Goal: Task Accomplishment & Management: Use online tool/utility

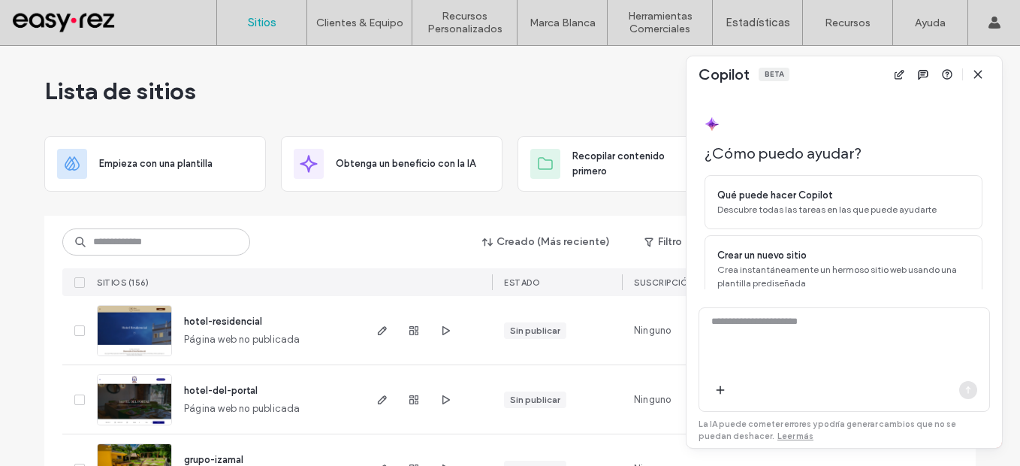
scroll to position [105, 0]
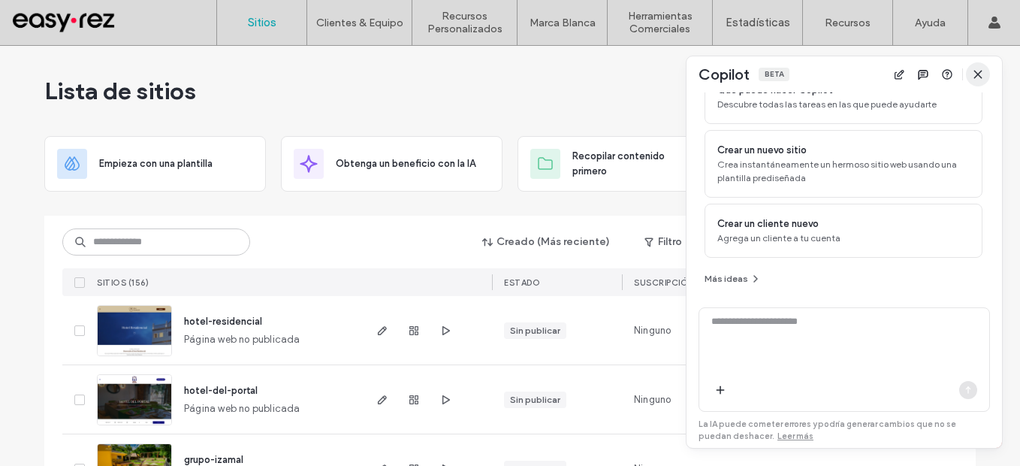
drag, startPoint x: 0, startPoint y: 0, endPoint x: 979, endPoint y: 75, distance: 981.7
click at [979, 75] on use "button" at bounding box center [977, 74] width 7 height 7
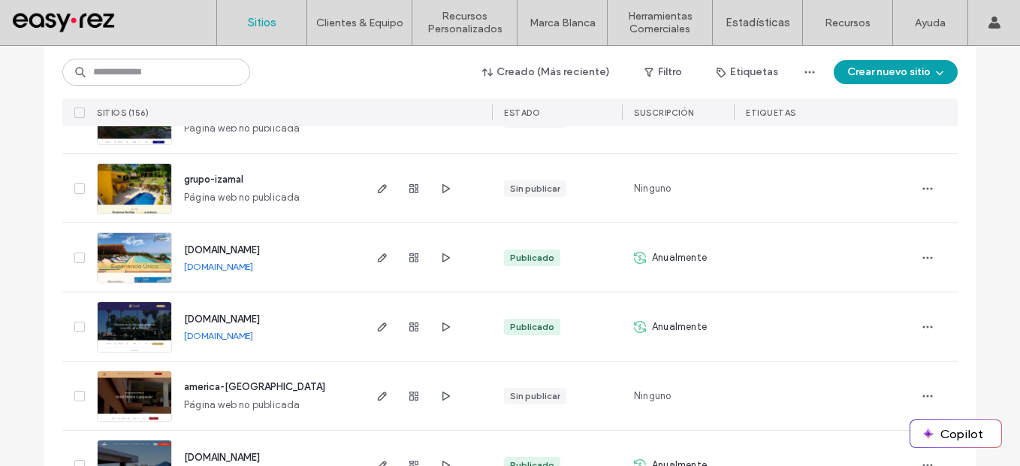
scroll to position [300, 0]
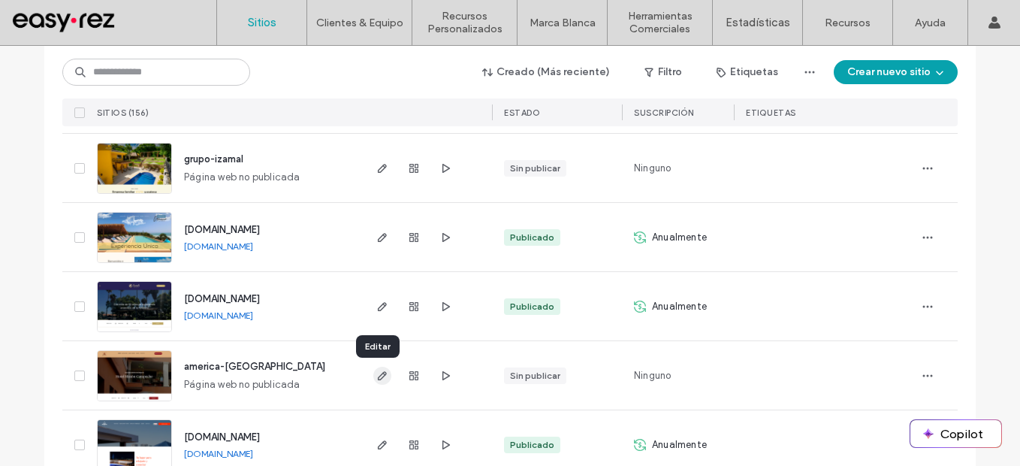
click at [380, 382] on span "button" at bounding box center [382, 376] width 18 height 18
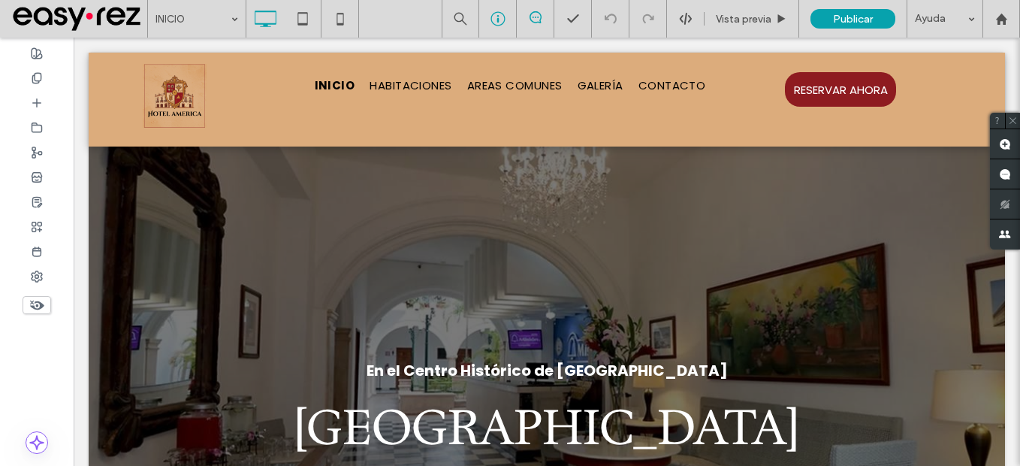
click at [501, 27] on div at bounding box center [498, 19] width 38 height 38
click at [503, 28] on div at bounding box center [498, 19] width 38 height 38
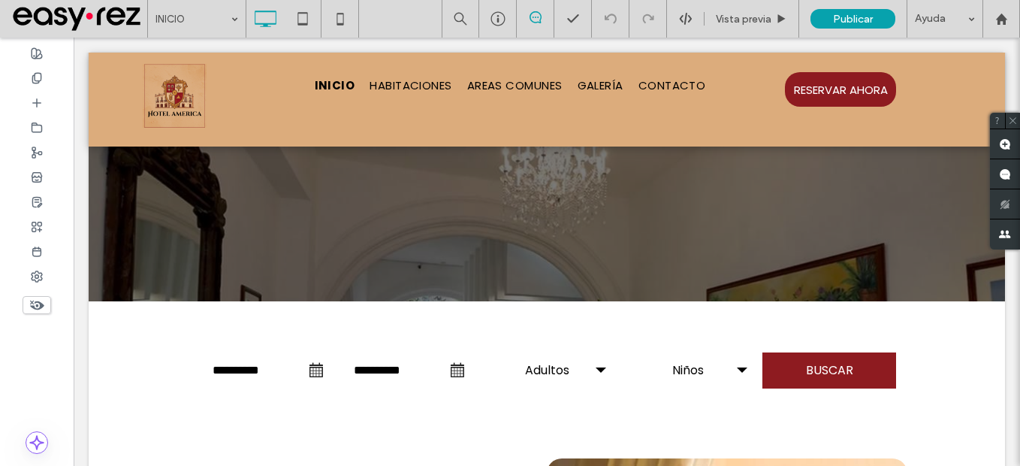
scroll to position [376, 0]
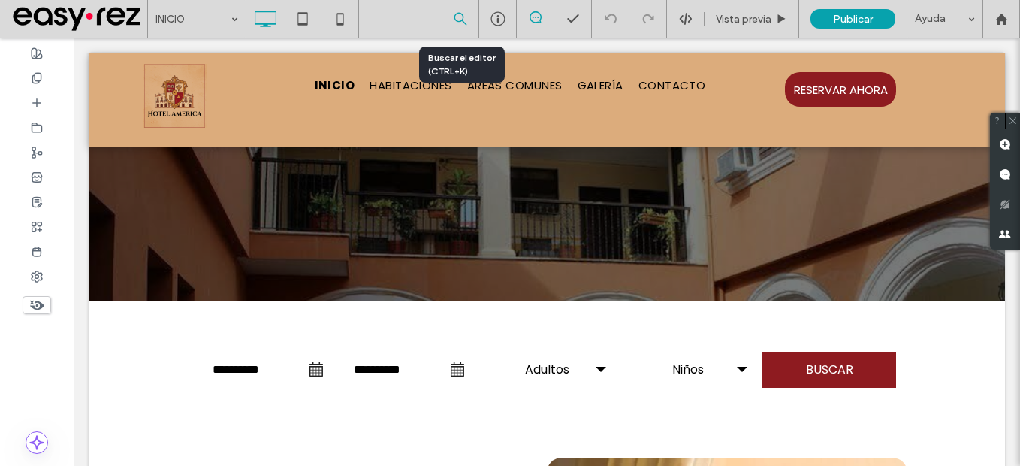
click at [454, 24] on icon at bounding box center [461, 19] width 14 height 14
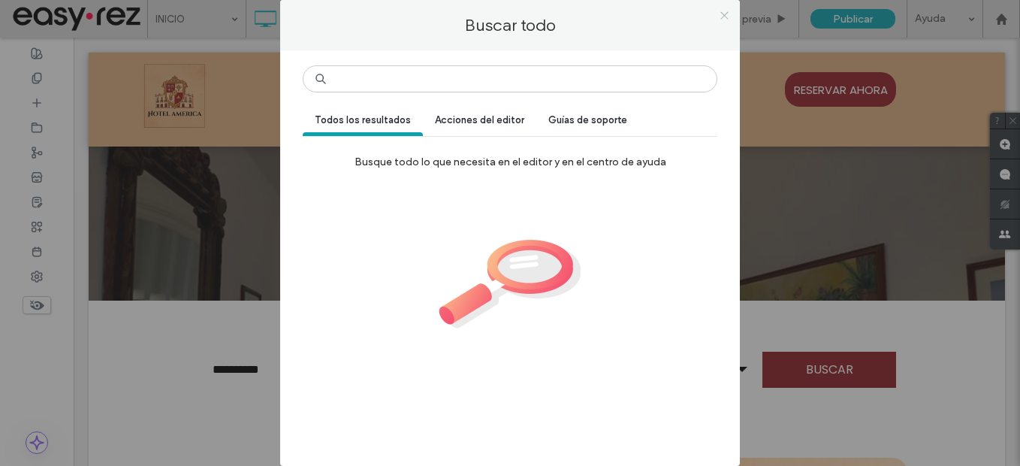
click at [727, 19] on icon at bounding box center [724, 15] width 11 height 11
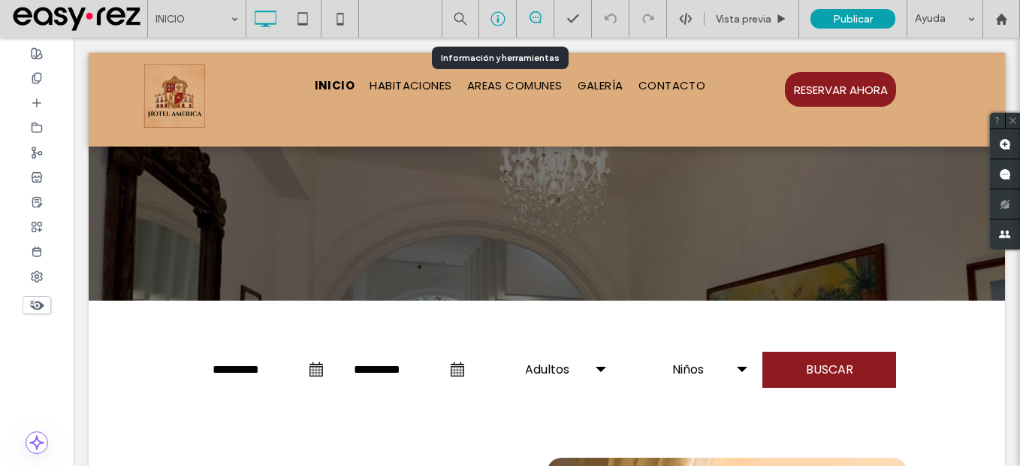
click at [506, 27] on div at bounding box center [498, 19] width 38 height 38
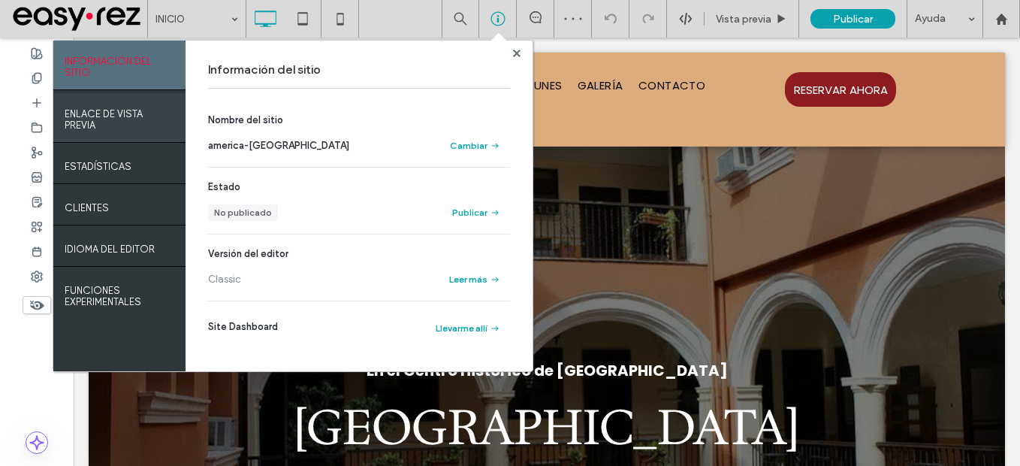
click at [110, 130] on label "ENLACE DE VISTA PREVIA" at bounding box center [120, 116] width 110 height 30
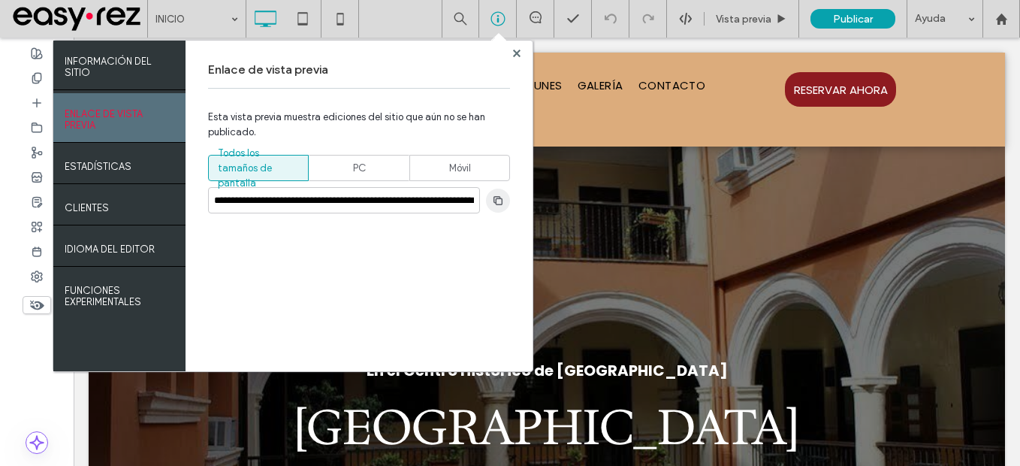
click at [502, 204] on use "button" at bounding box center [498, 199] width 9 height 9
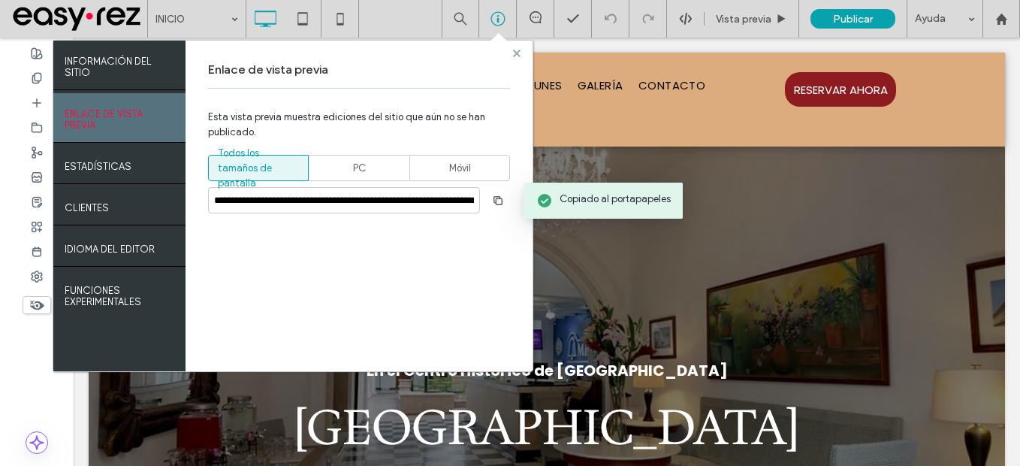
click at [518, 53] on use at bounding box center [517, 53] width 8 height 8
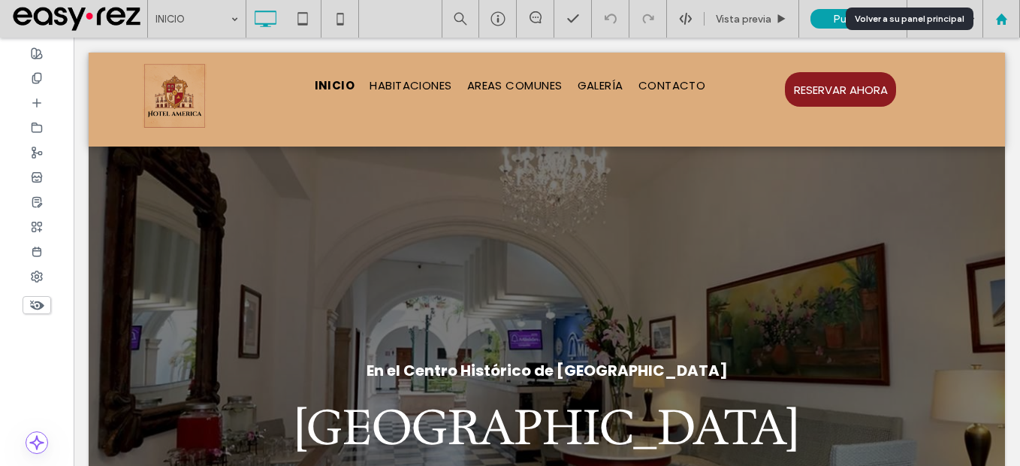
click at [1013, 15] on div at bounding box center [1001, 19] width 36 height 13
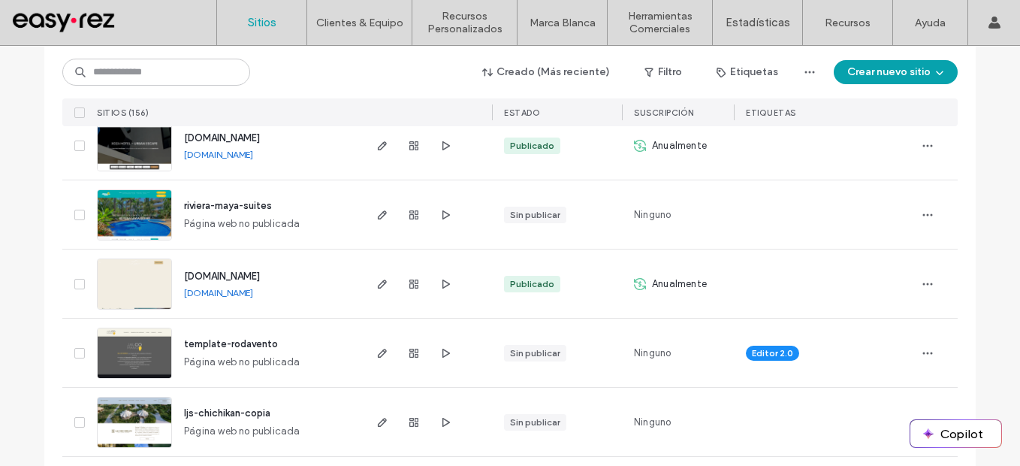
scroll to position [751, 0]
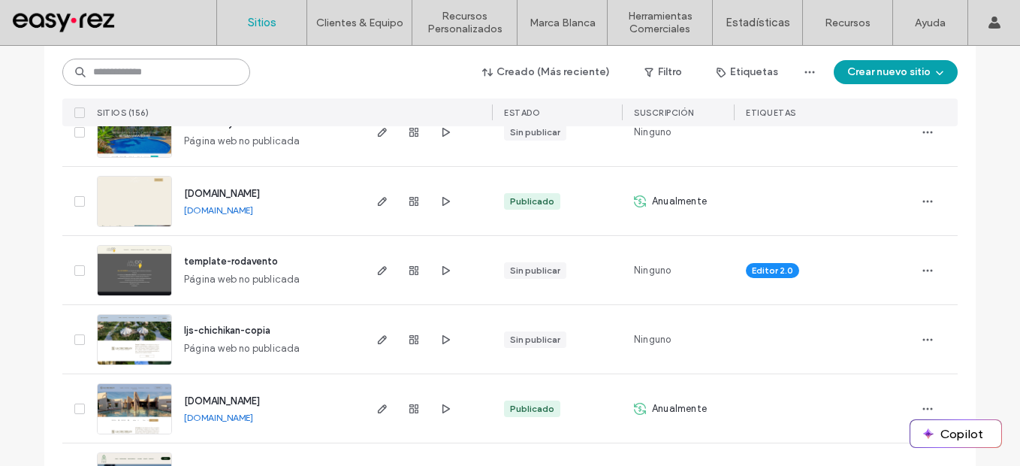
click at [182, 72] on input at bounding box center [156, 72] width 188 height 27
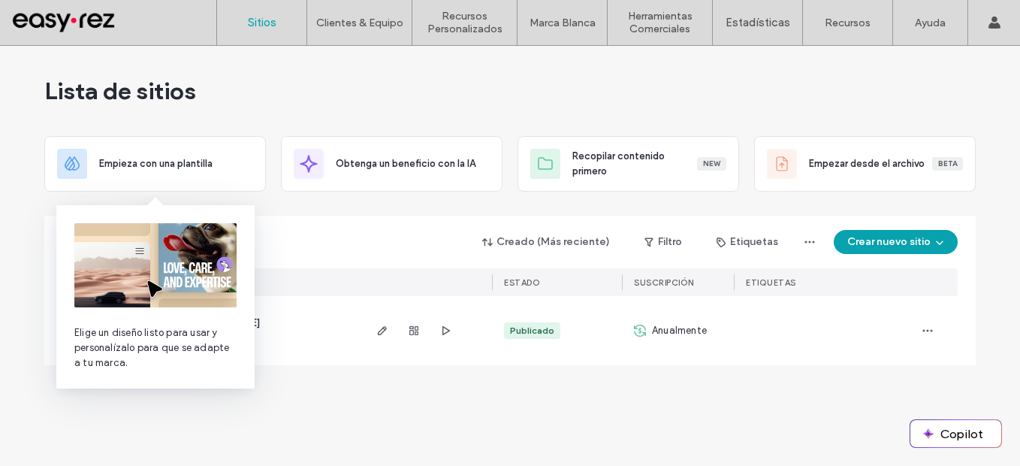
scroll to position [0, 0]
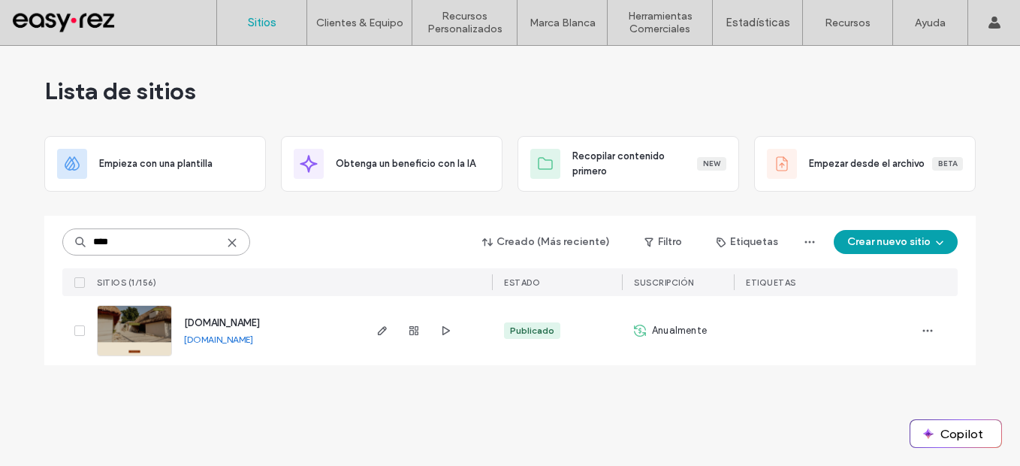
type input "****"
click at [253, 343] on link "[DOMAIN_NAME]" at bounding box center [218, 339] width 69 height 11
click at [378, 337] on span "button" at bounding box center [382, 331] width 18 height 18
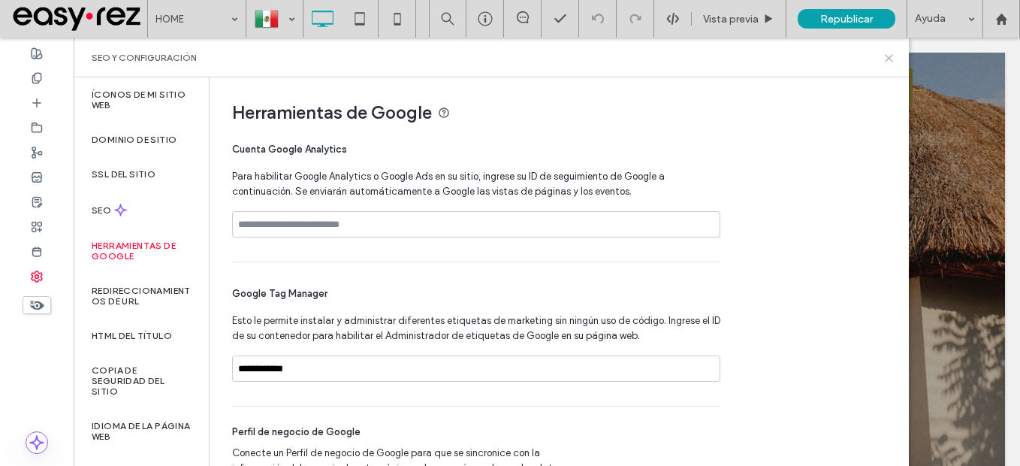
click at [889, 56] on icon at bounding box center [888, 58] width 11 height 11
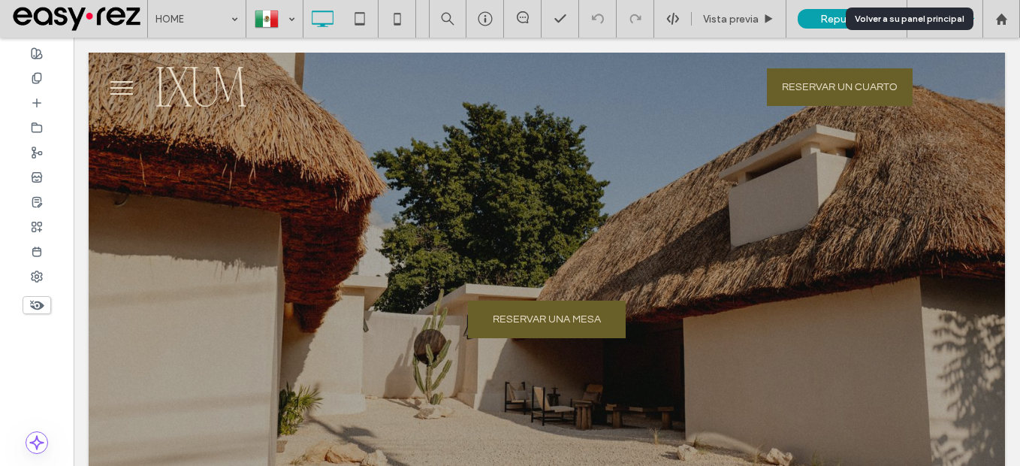
drag, startPoint x: 1004, startPoint y: 25, endPoint x: 931, endPoint y: 2, distance: 76.3
click at [1004, 25] on icon at bounding box center [1001, 19] width 13 height 13
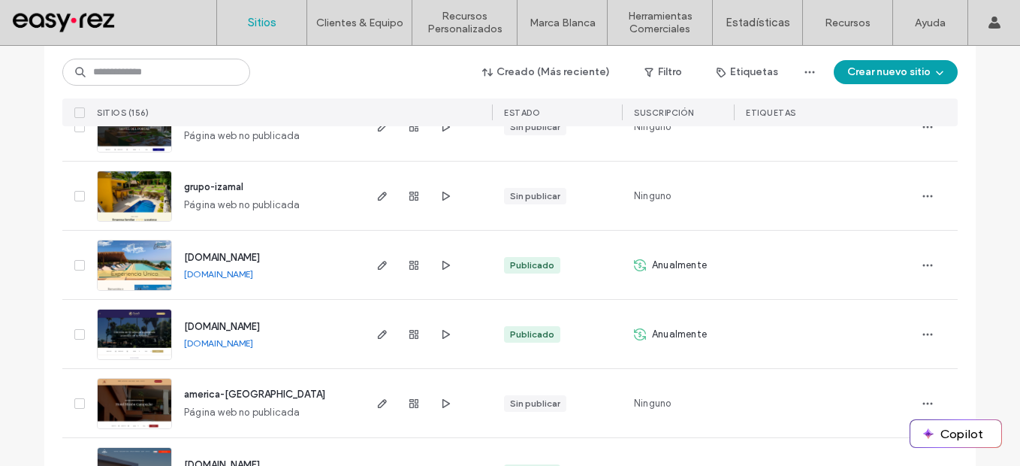
scroll to position [376, 0]
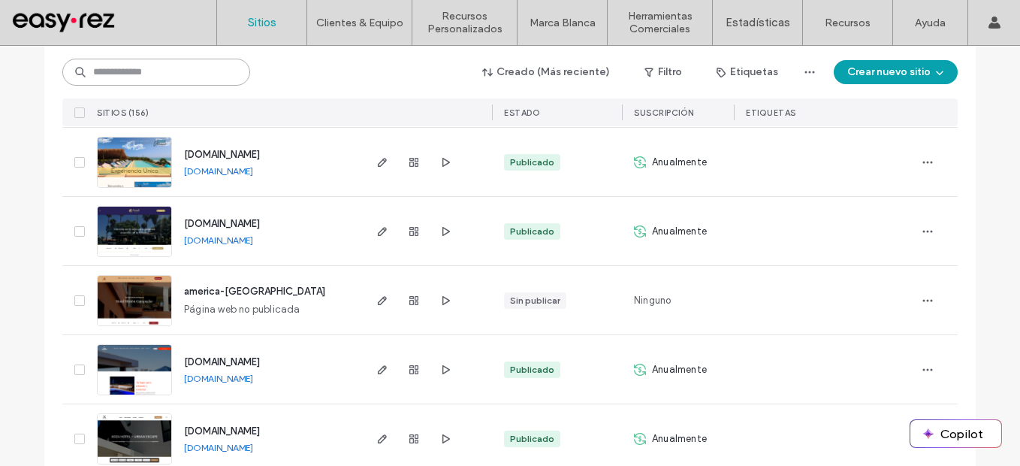
click at [204, 74] on input at bounding box center [156, 72] width 188 height 27
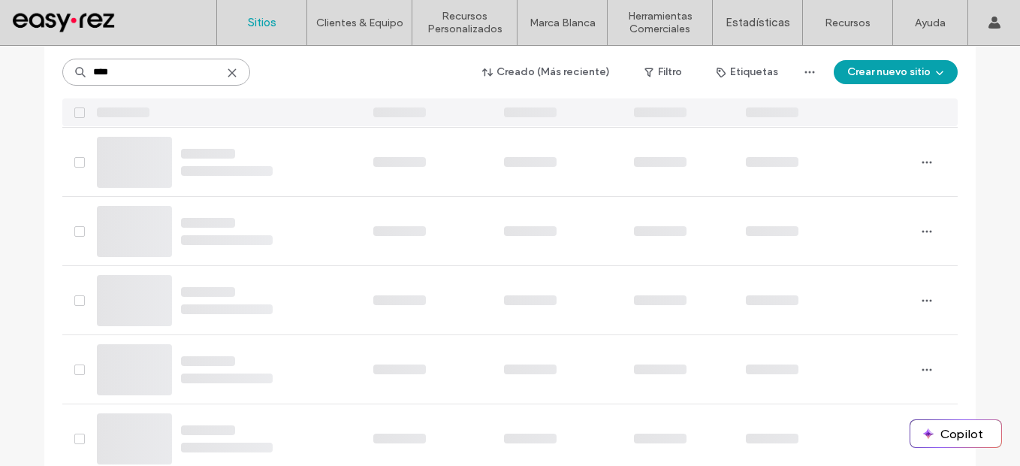
scroll to position [0, 0]
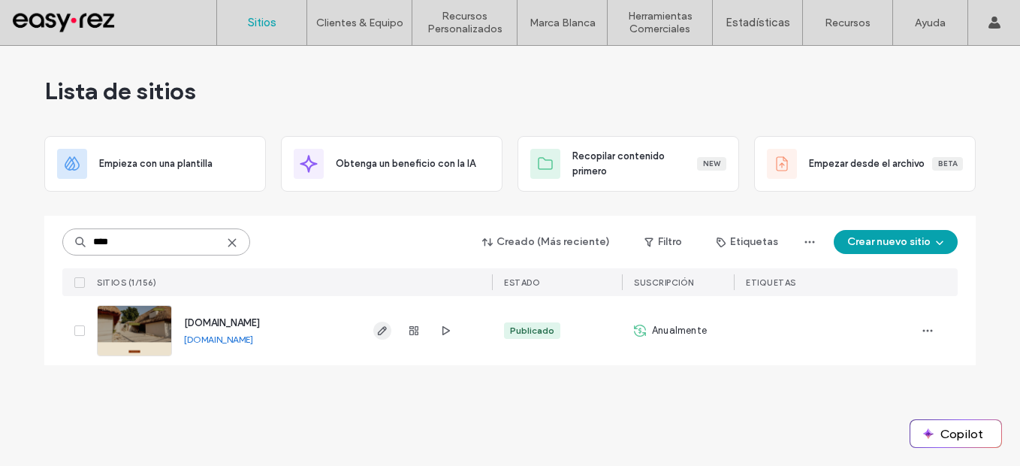
type input "****"
click at [382, 335] on icon "button" at bounding box center [382, 331] width 12 height 12
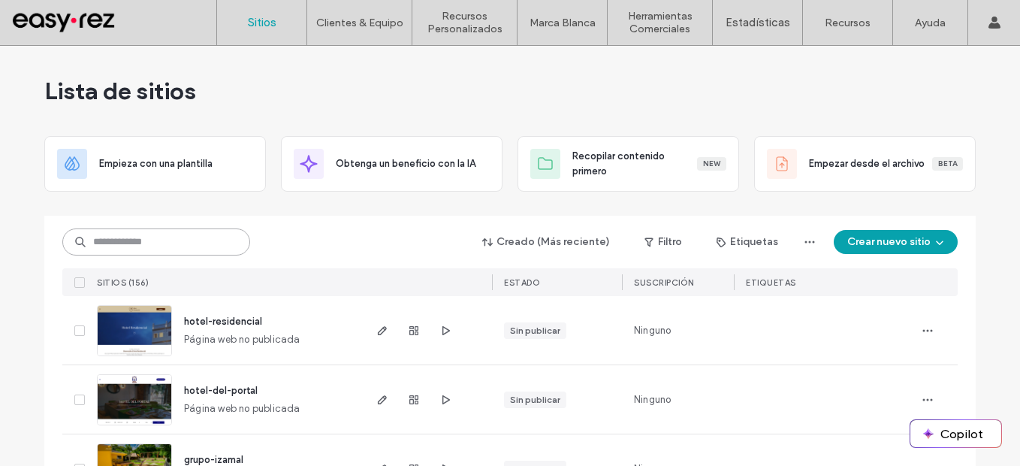
click at [185, 239] on input at bounding box center [156, 241] width 188 height 27
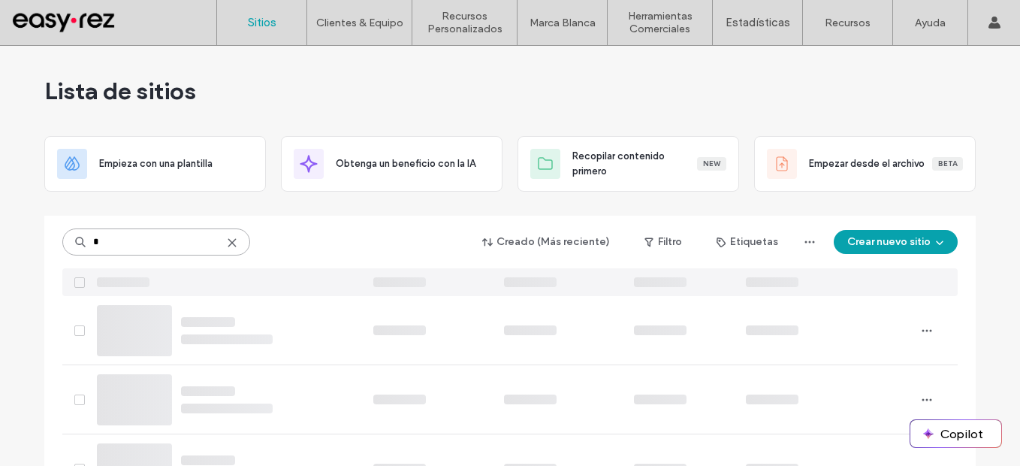
type input "*"
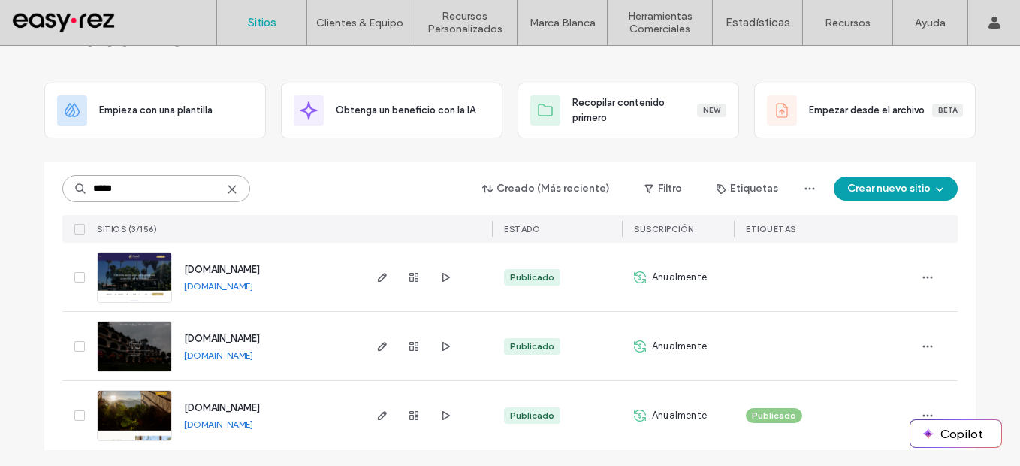
scroll to position [56, 0]
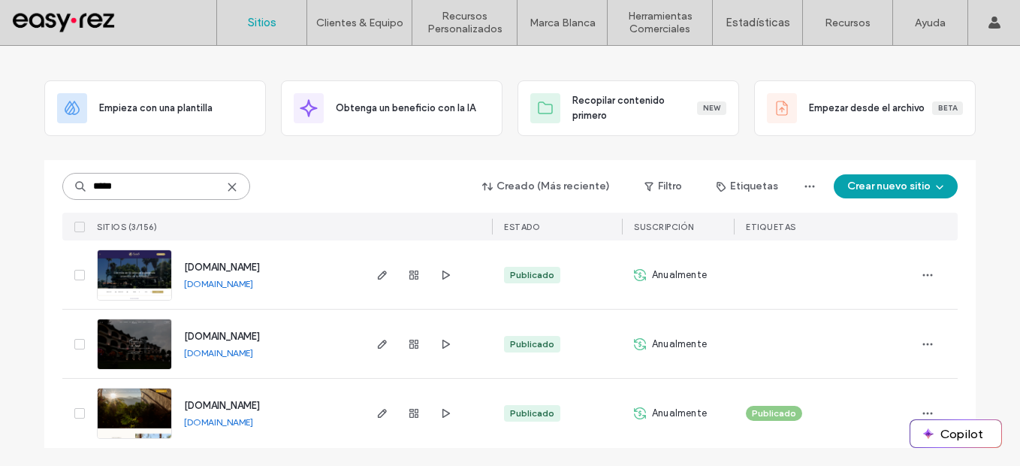
type input "*****"
click at [366, 415] on div at bounding box center [426, 413] width 131 height 69
click at [379, 413] on use "button" at bounding box center [382, 413] width 9 height 9
